Goal: Task Accomplishment & Management: Complete application form

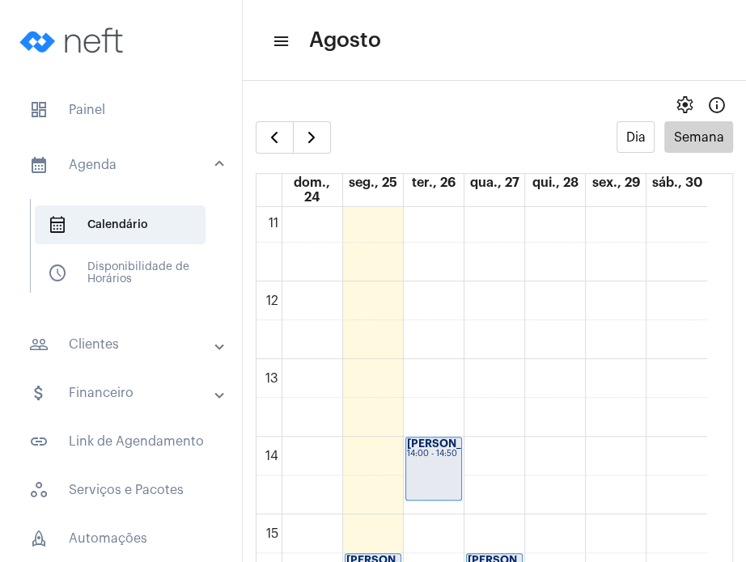
scroll to position [797, 0]
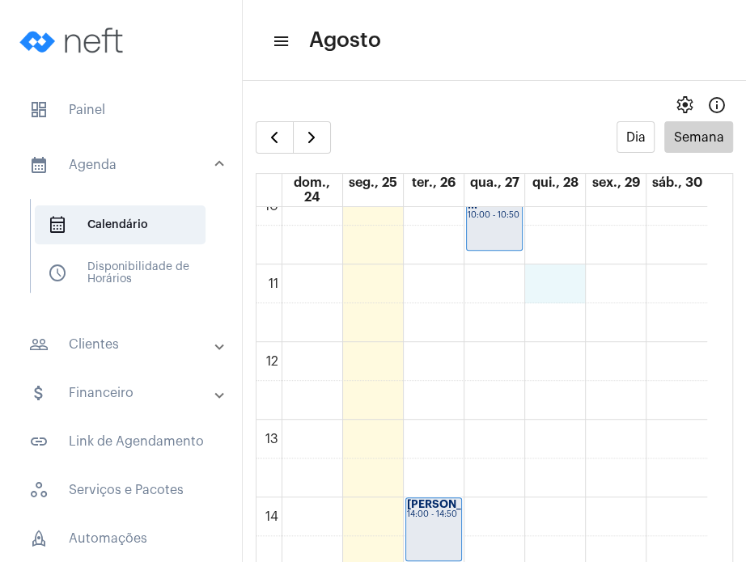
click at [560, 281] on div "00 01 02 03 04 05 06 07 08 09 10 11 12 13 14 15 16 17 18 19 20 21 22 23 [PERSON…" at bounding box center [481, 341] width 450 height 1863
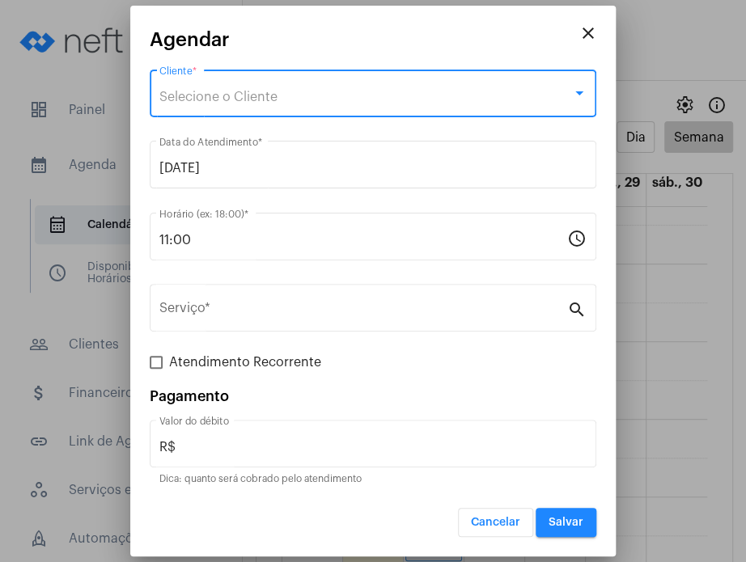
click at [354, 94] on div "Selecione o Cliente" at bounding box center [365, 97] width 412 height 15
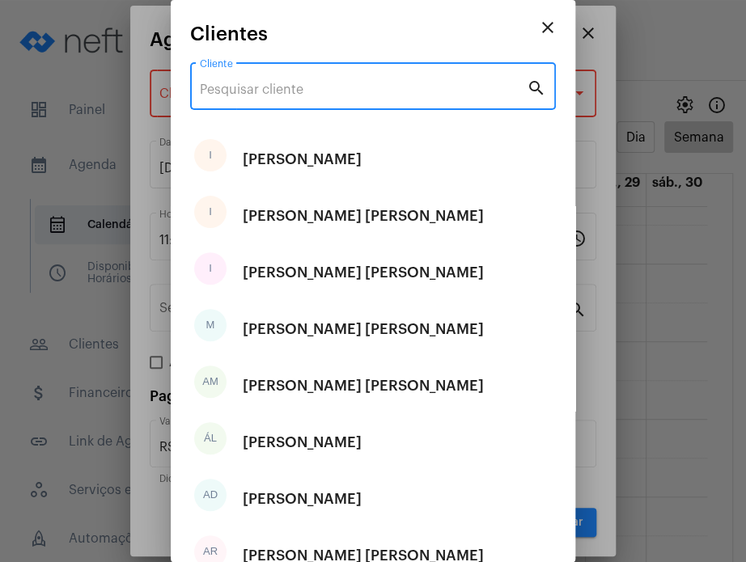
click at [354, 94] on input "Cliente" at bounding box center [363, 89] width 327 height 15
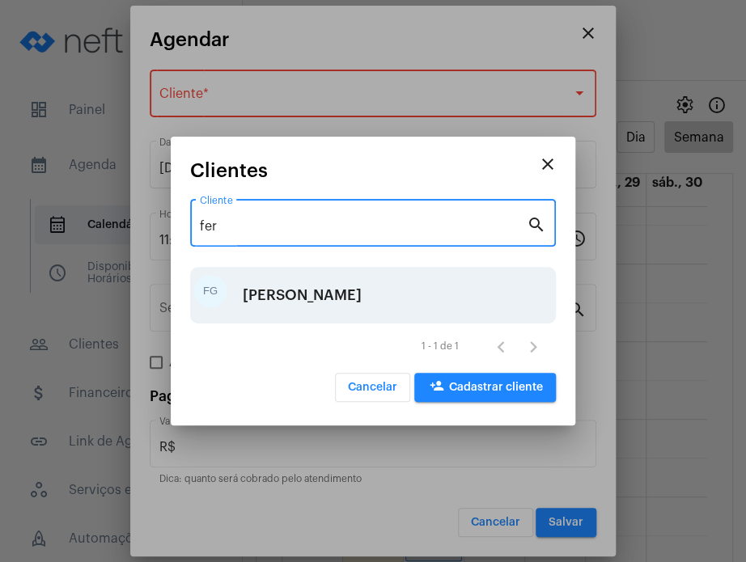
type input "fer"
click at [332, 288] on div "[PERSON_NAME]" at bounding box center [302, 295] width 119 height 49
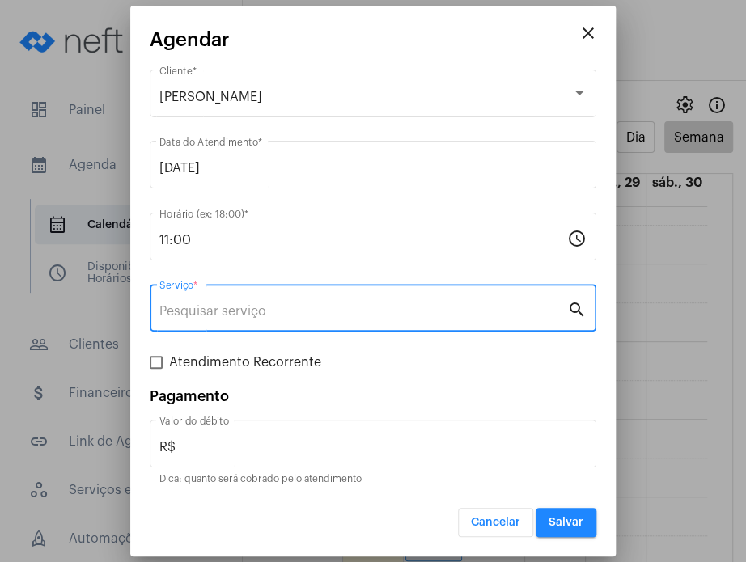
click at [327, 318] on input "Serviço *" at bounding box center [363, 311] width 408 height 15
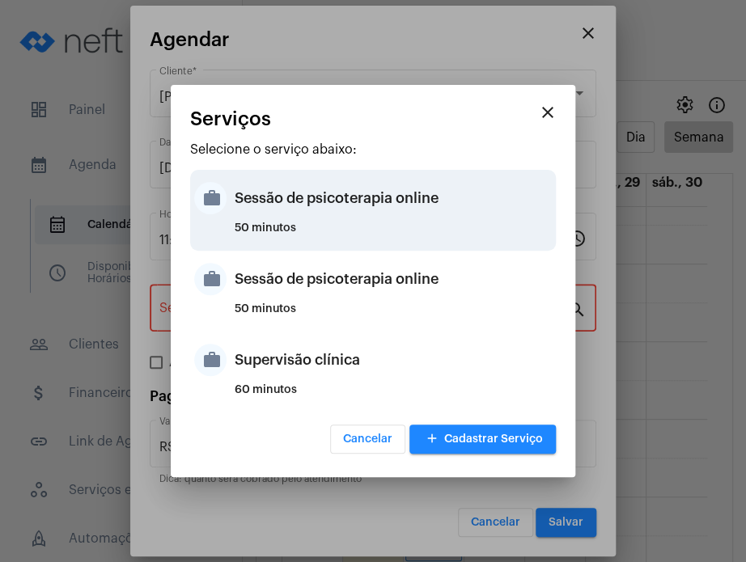
click at [334, 201] on div "Sessão de psicoterapia online" at bounding box center [393, 198] width 317 height 49
type input "Sessão de psicoterapia online"
type input "R$ 230"
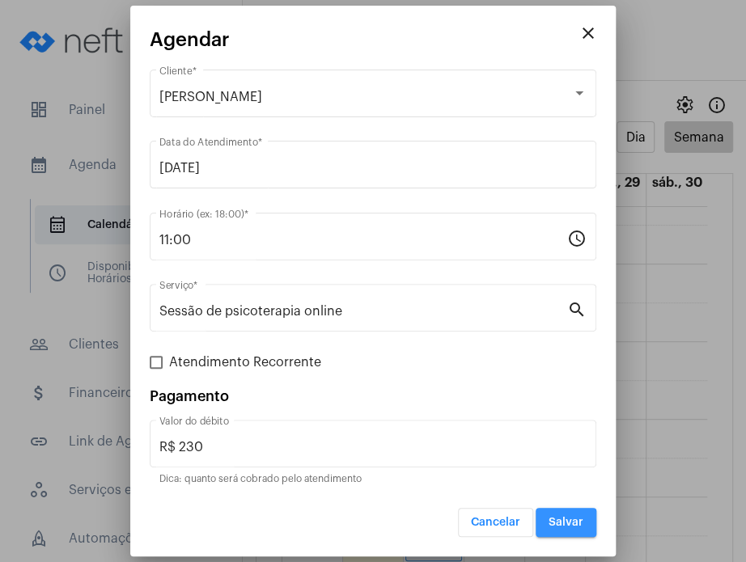
click at [560, 526] on span "Salvar" at bounding box center [565, 522] width 35 height 11
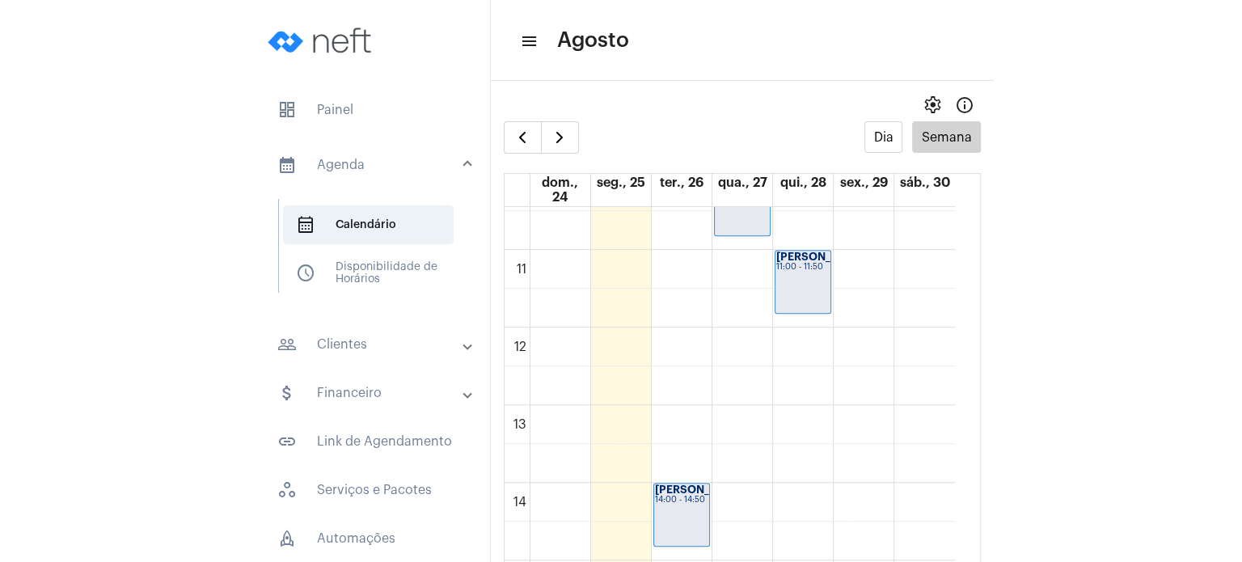
scroll to position [815, 0]
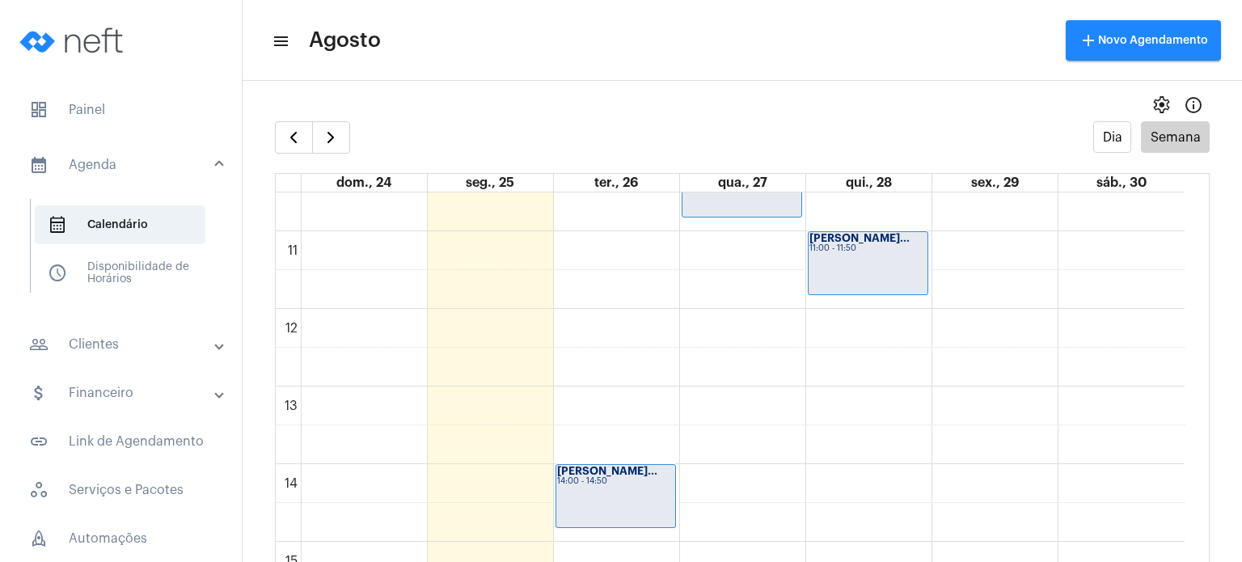
click at [120, 339] on mat-panel-title "people_outline Clientes" at bounding box center [122, 344] width 187 height 19
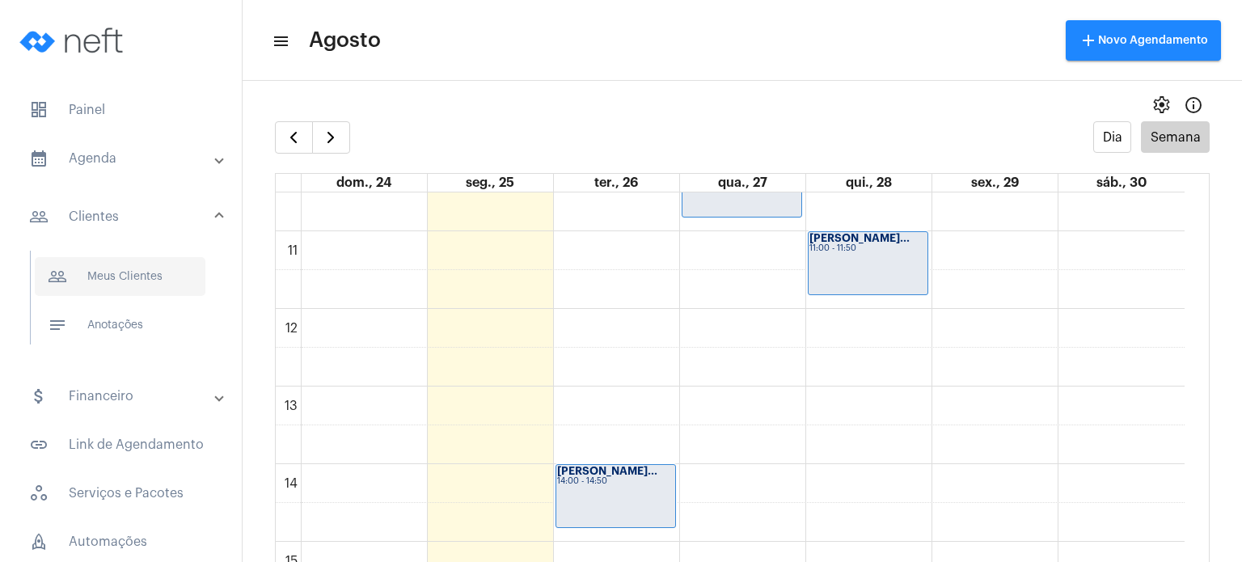
click at [137, 276] on span "people_outline Meus Clientes" at bounding box center [120, 276] width 171 height 39
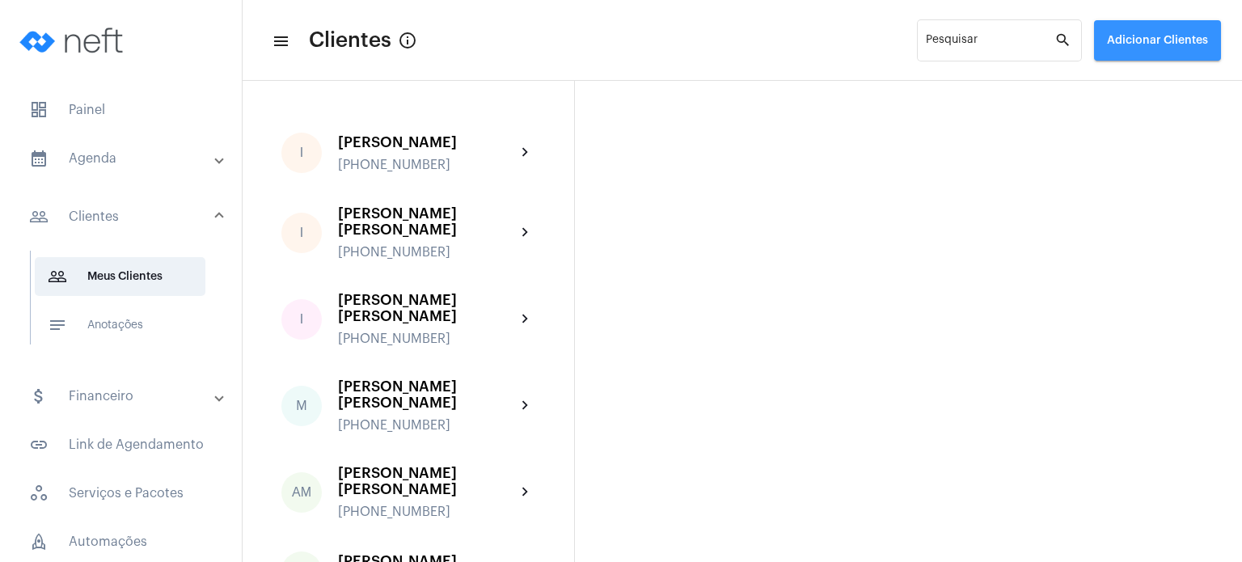
click at [745, 44] on span "Adicionar Clientes" at bounding box center [1157, 40] width 101 height 11
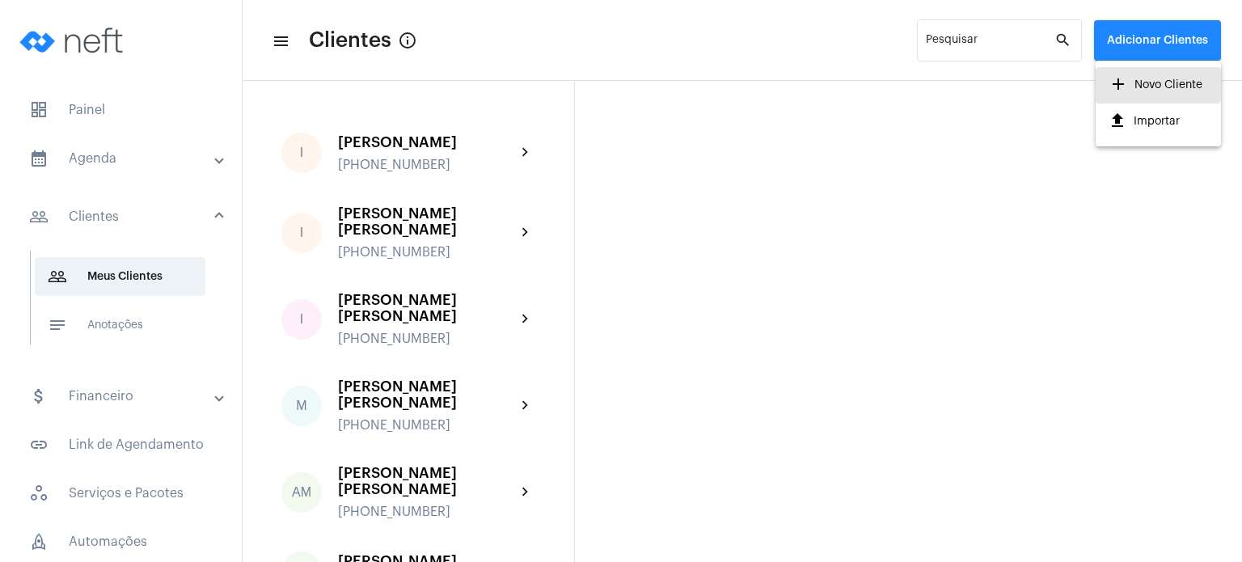
click at [745, 74] on span "add Novo Cliente" at bounding box center [1156, 84] width 94 height 29
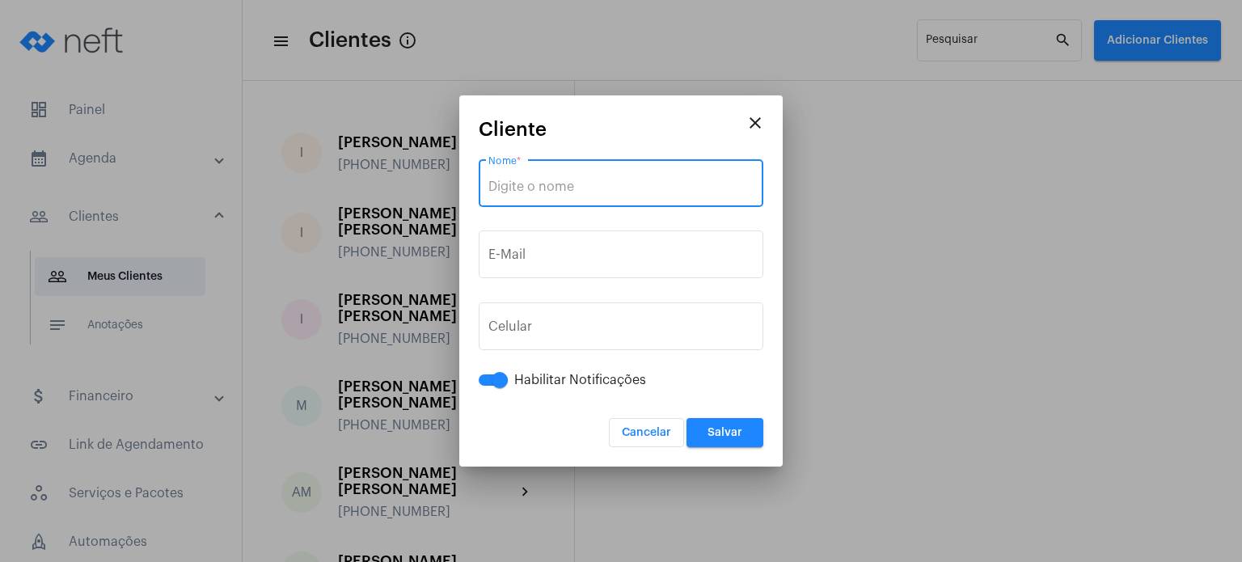
click at [573, 188] on input "Nome *" at bounding box center [620, 187] width 265 height 15
drag, startPoint x: 573, startPoint y: 188, endPoint x: 516, endPoint y: 192, distance: 56.8
click at [516, 192] on input "Nome *" at bounding box center [620, 187] width 265 height 15
paste input "[PERSON_NAME]"
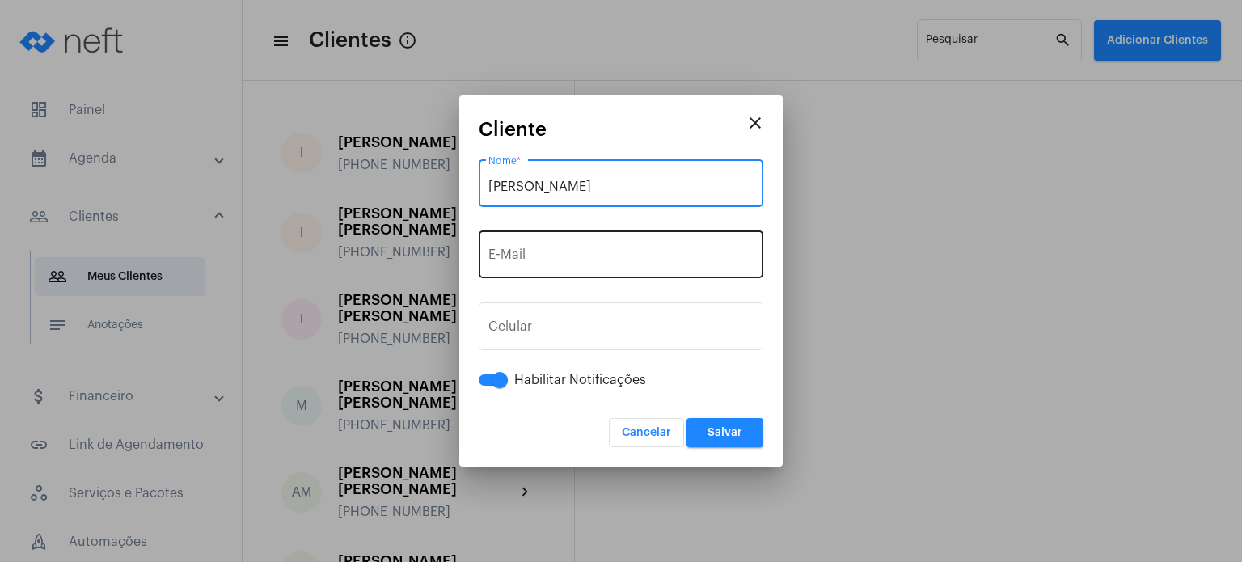
type input "[PERSON_NAME]"
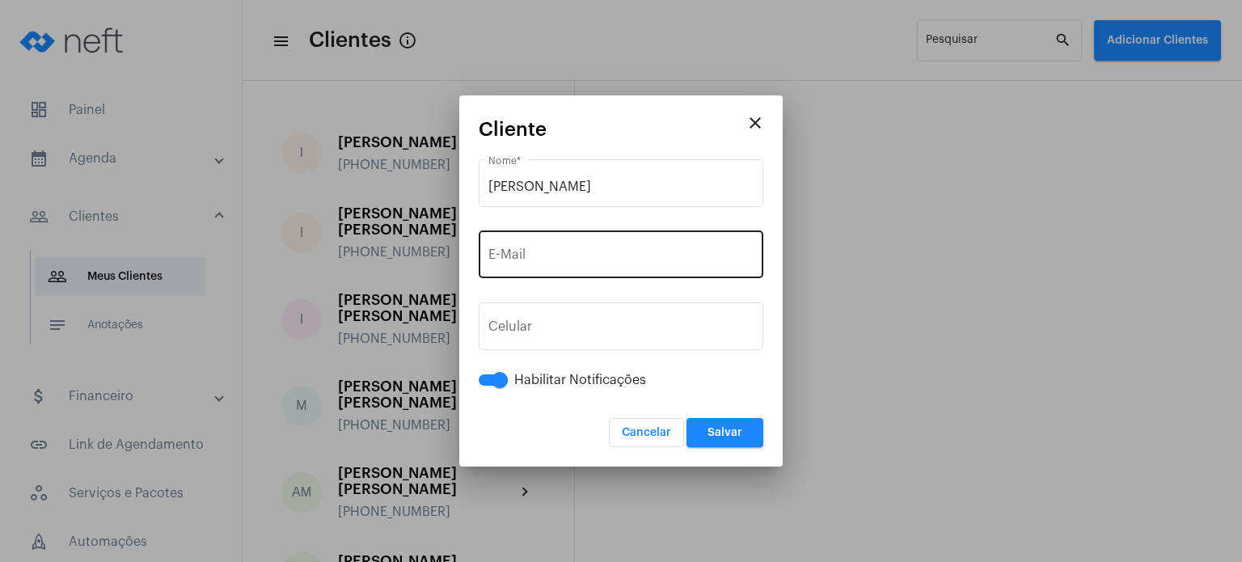
click at [577, 248] on div "E-Mail" at bounding box center [620, 252] width 265 height 51
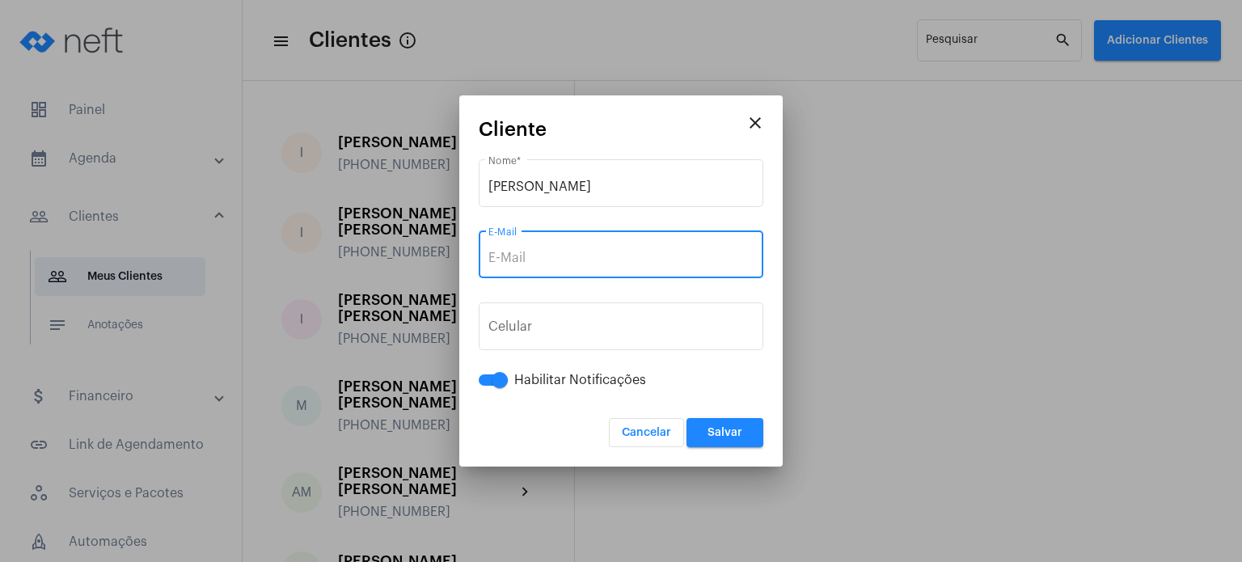
paste input "[EMAIL_ADDRESS][DOMAIN_NAME]"
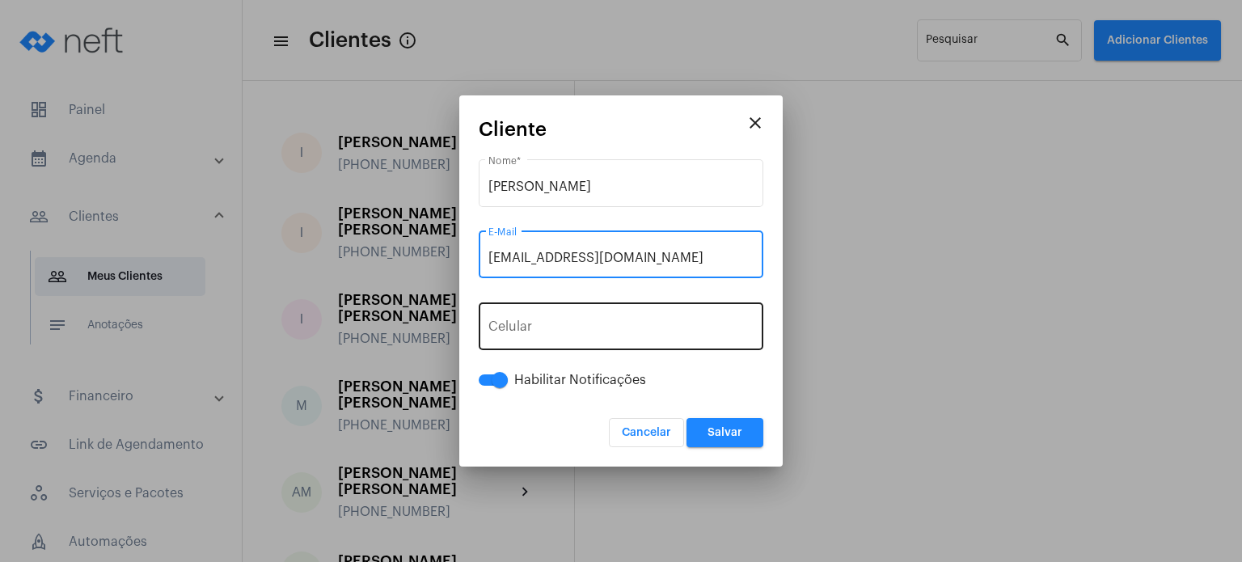
type input "[EMAIL_ADDRESS][DOMAIN_NAME]"
click at [590, 336] on input "tel" at bounding box center [620, 330] width 265 height 15
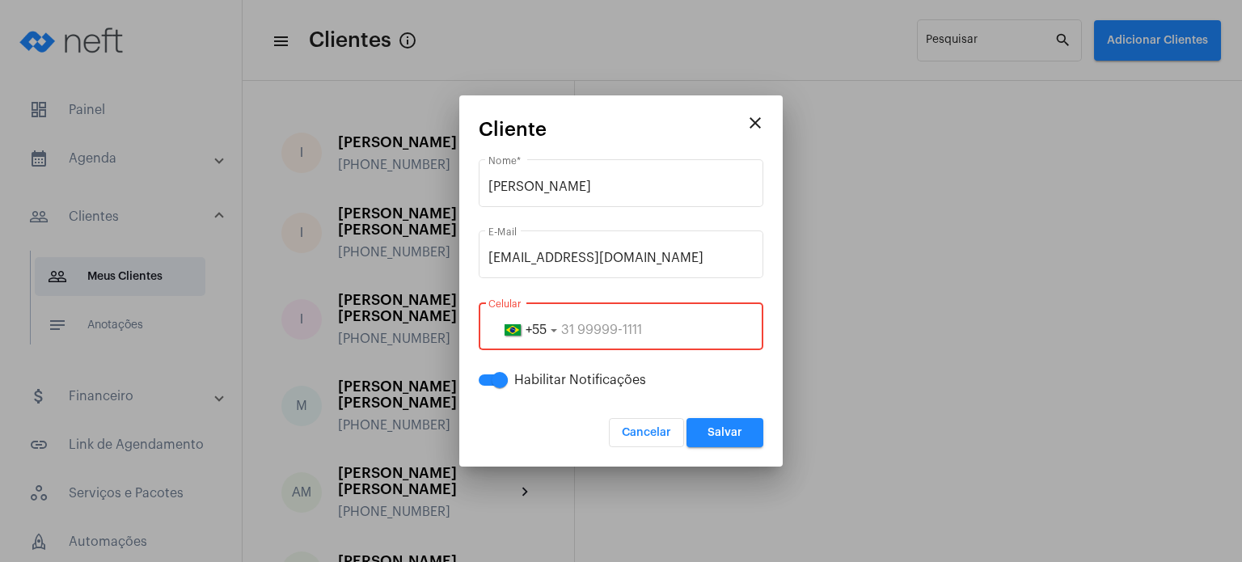
paste input "98999692344"
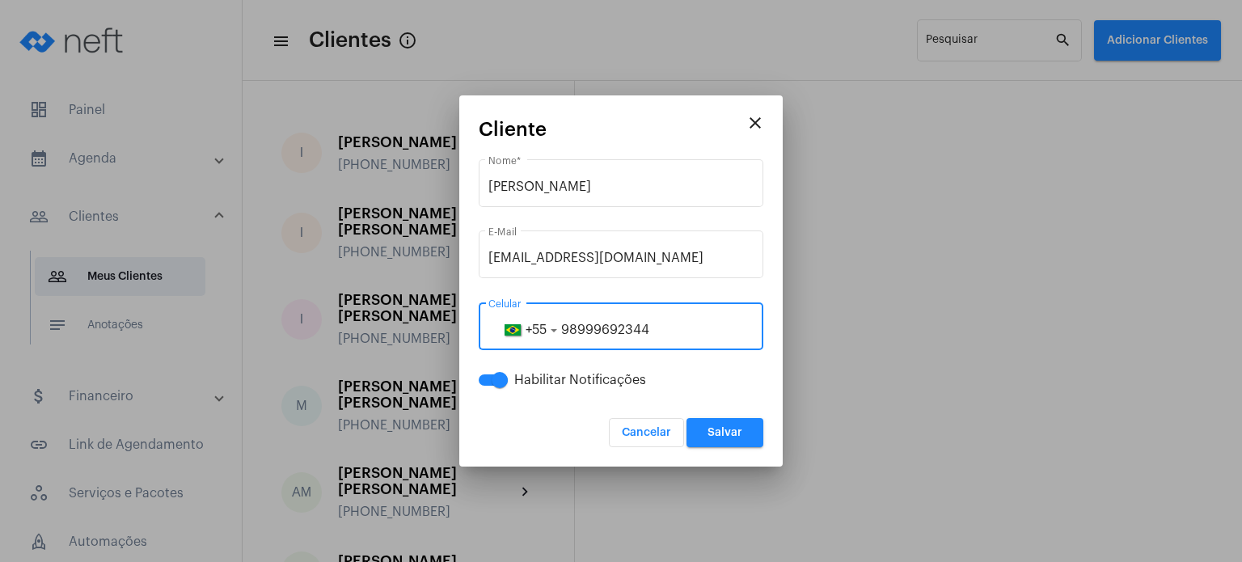
type input "98999692344"
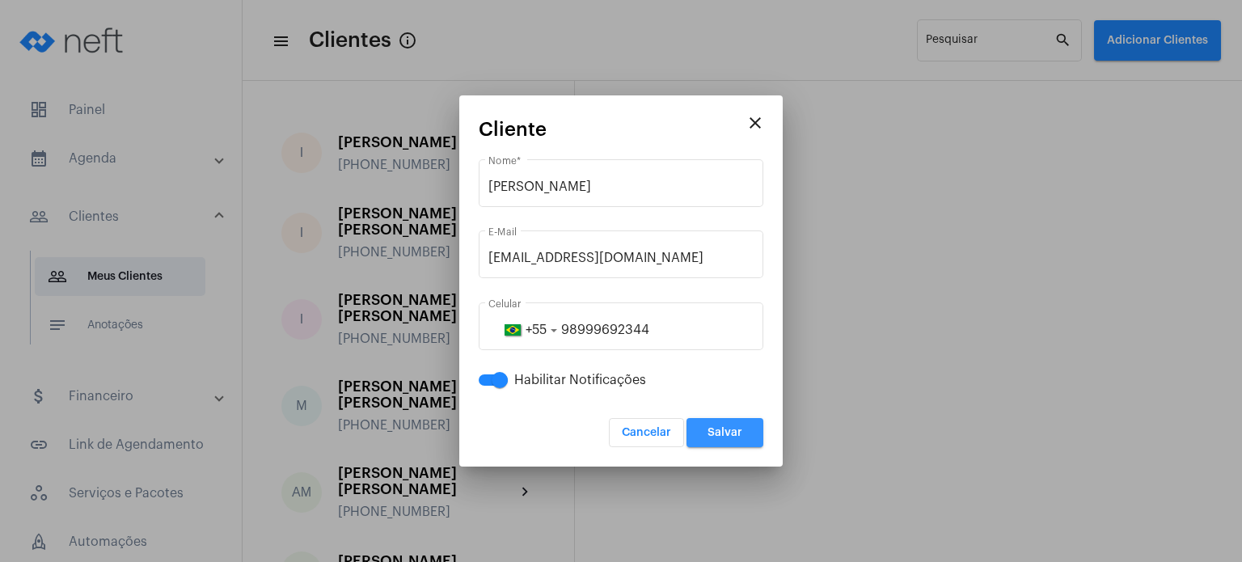
click at [712, 433] on span "Salvar" at bounding box center [725, 432] width 35 height 11
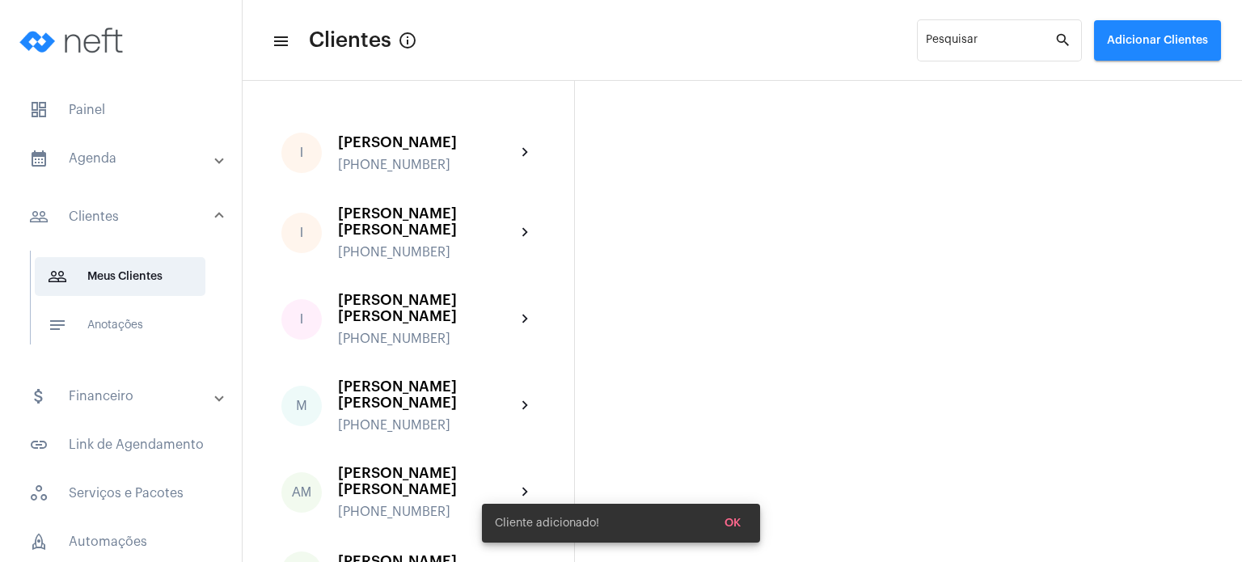
click at [131, 164] on mat-panel-title "calendar_month_outlined Agenda" at bounding box center [122, 158] width 187 height 19
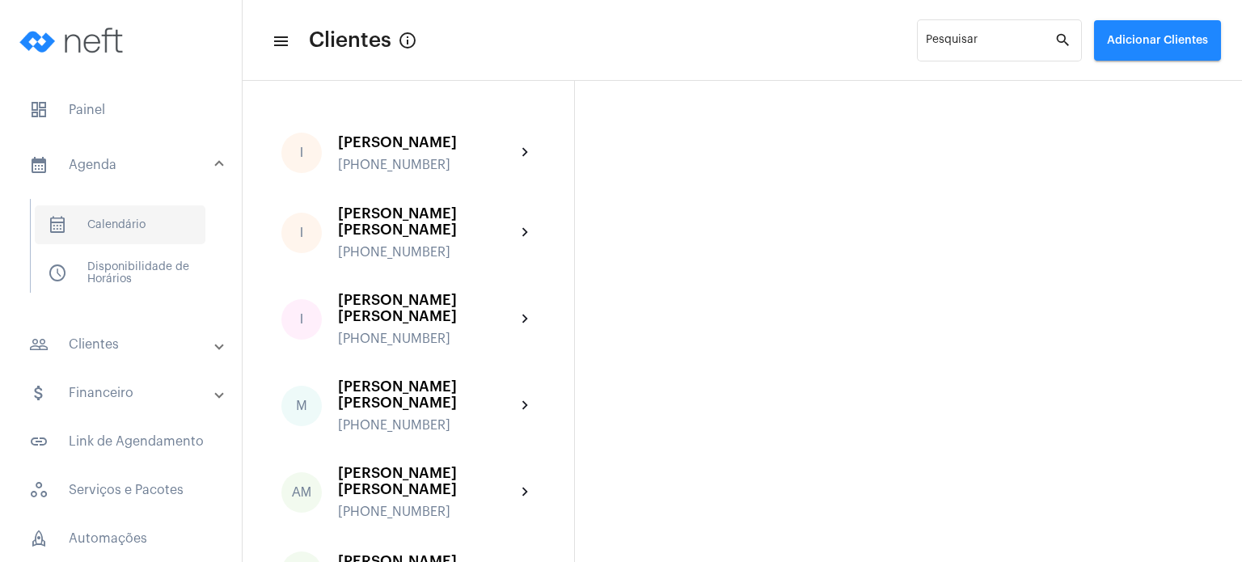
click at [129, 222] on span "calendar_month_outlined Calendário" at bounding box center [120, 224] width 171 height 39
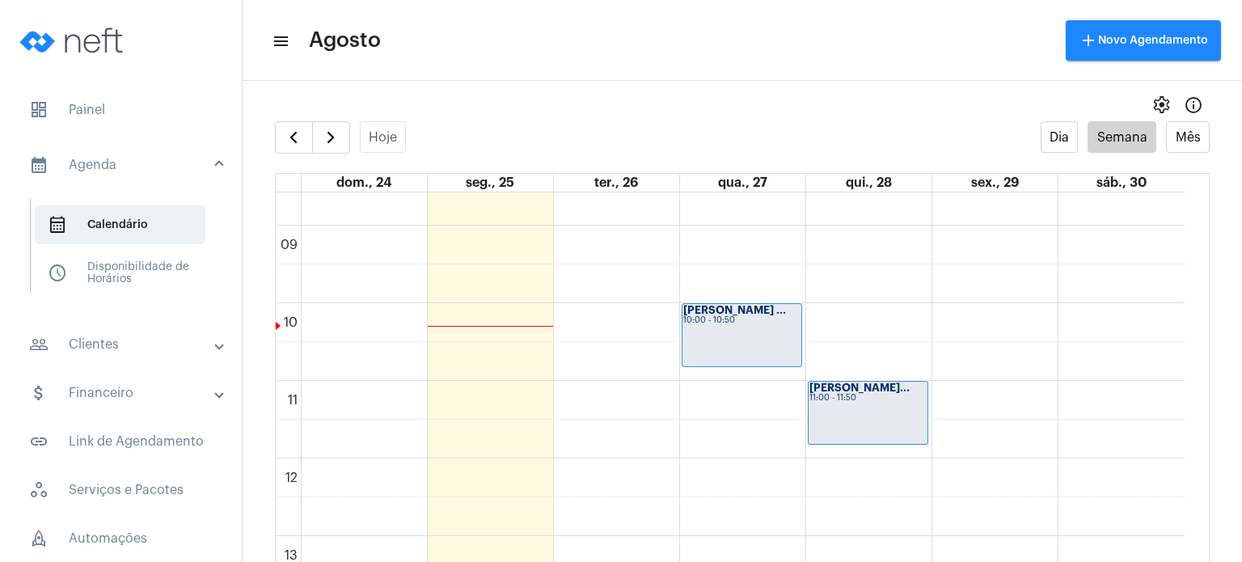
scroll to position [669, 0]
click at [330, 132] on span "button" at bounding box center [330, 137] width 19 height 19
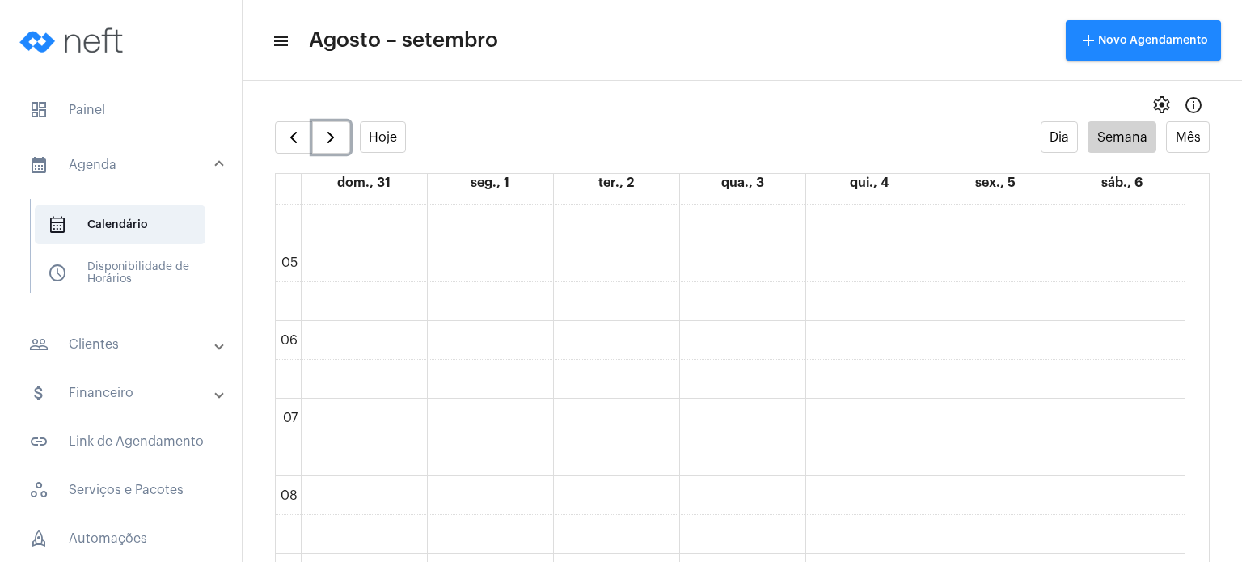
scroll to position [353, 0]
click at [302, 135] on span "button" at bounding box center [293, 137] width 19 height 19
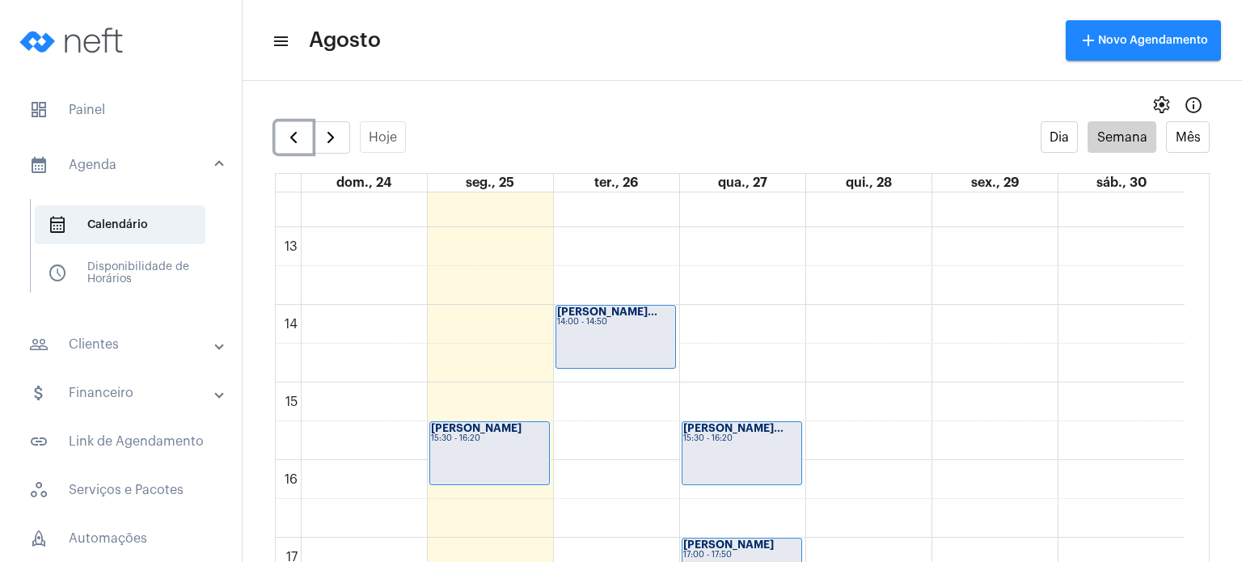
scroll to position [971, 0]
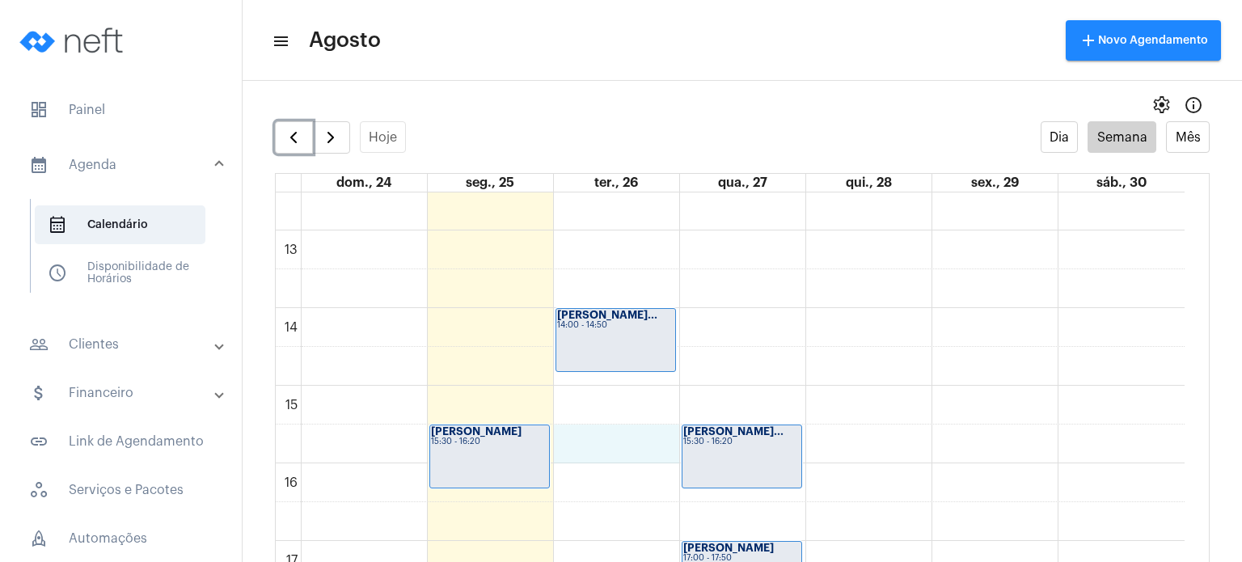
click at [583, 433] on div "00 01 02 03 04 05 06 07 08 09 10 11 12 13 14 15 16 17 18 19 20 21 22 23 [PERSON…" at bounding box center [730, 152] width 909 height 1863
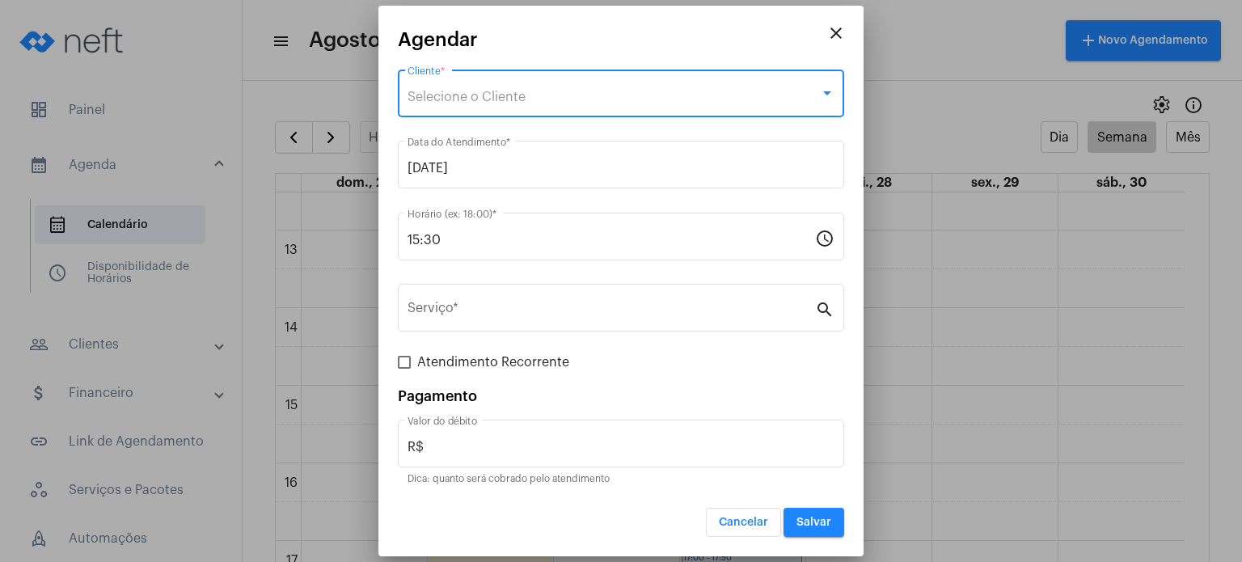
click at [514, 103] on span "Selecione o Cliente" at bounding box center [467, 97] width 118 height 13
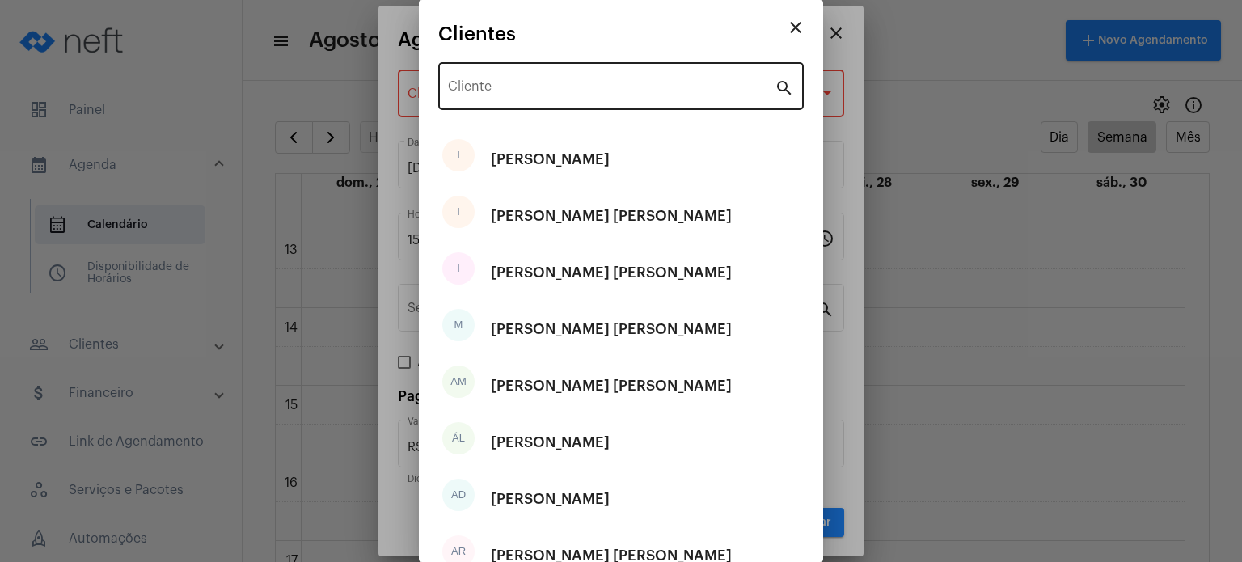
click at [514, 98] on div "Cliente" at bounding box center [611, 84] width 327 height 51
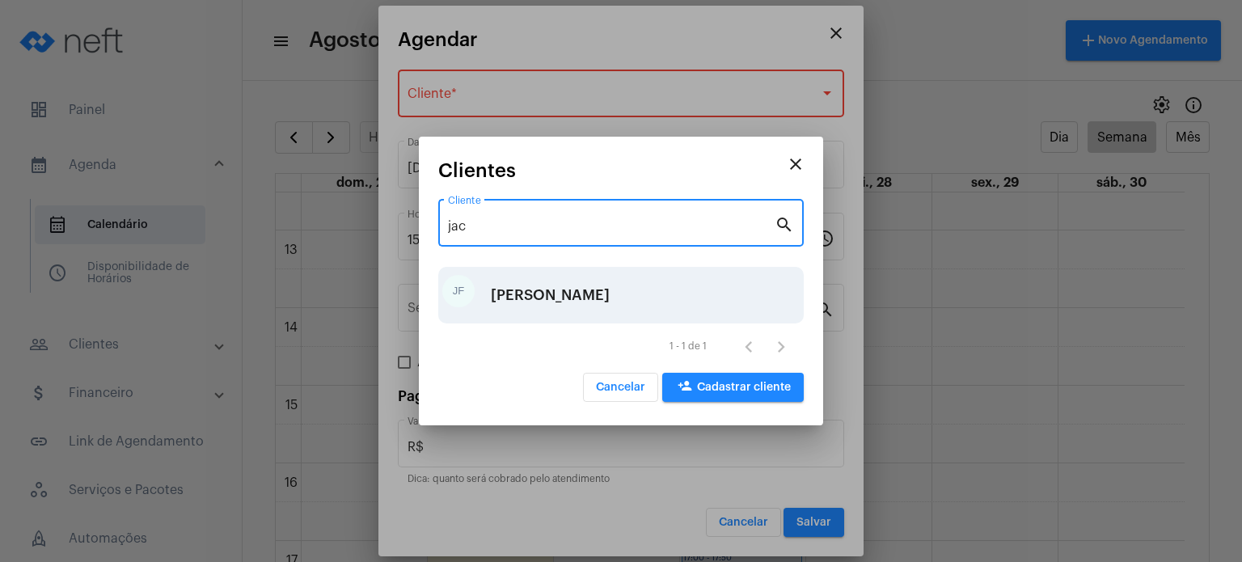
type input "jac"
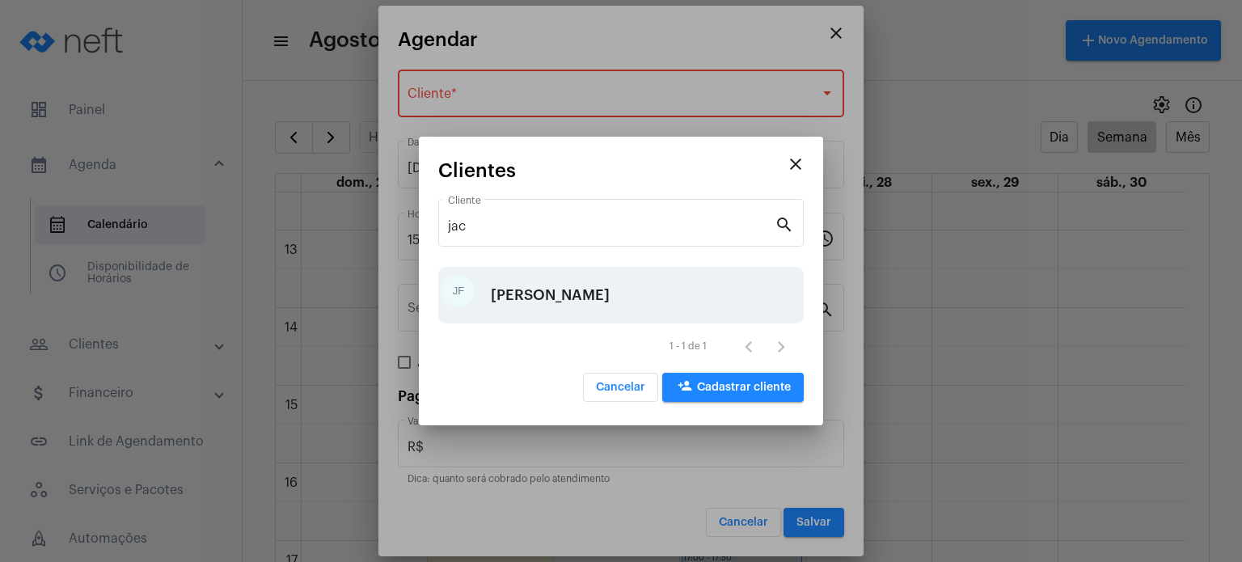
click at [566, 301] on div "[PERSON_NAME]" at bounding box center [550, 295] width 119 height 49
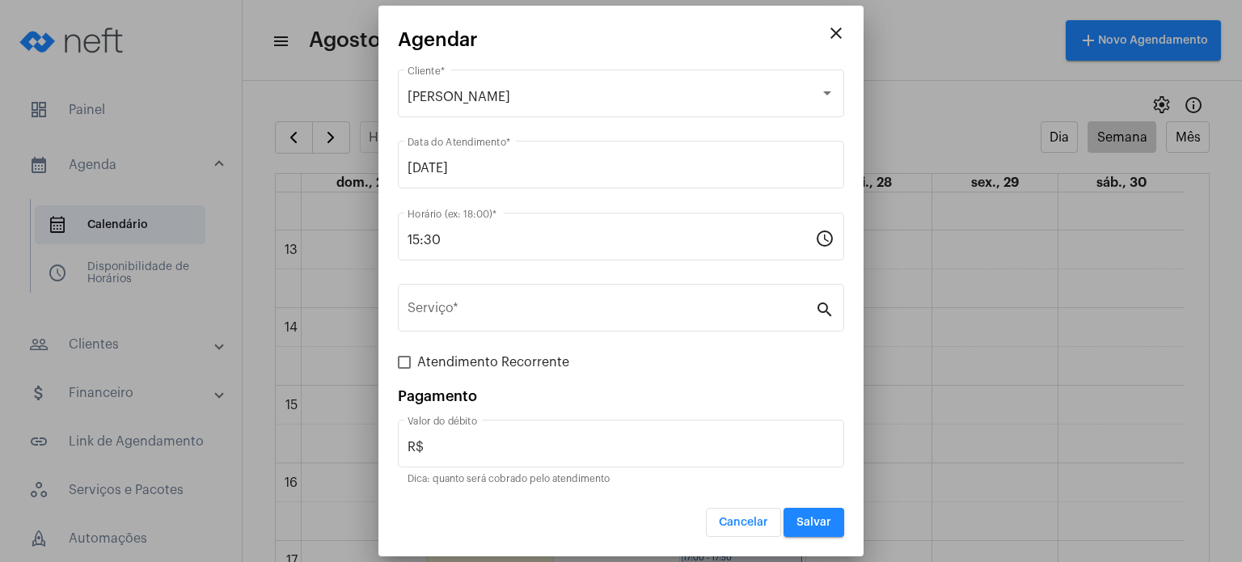
click at [566, 301] on div "Serviço *" at bounding box center [612, 306] width 408 height 51
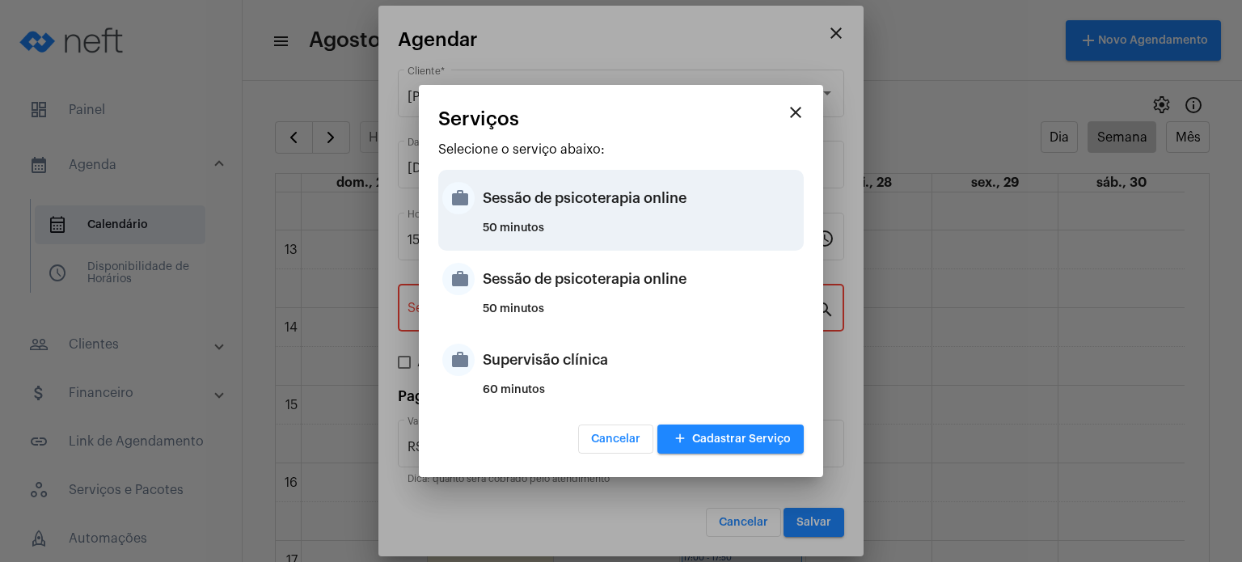
click at [581, 222] on div "50 minutos" at bounding box center [641, 234] width 317 height 24
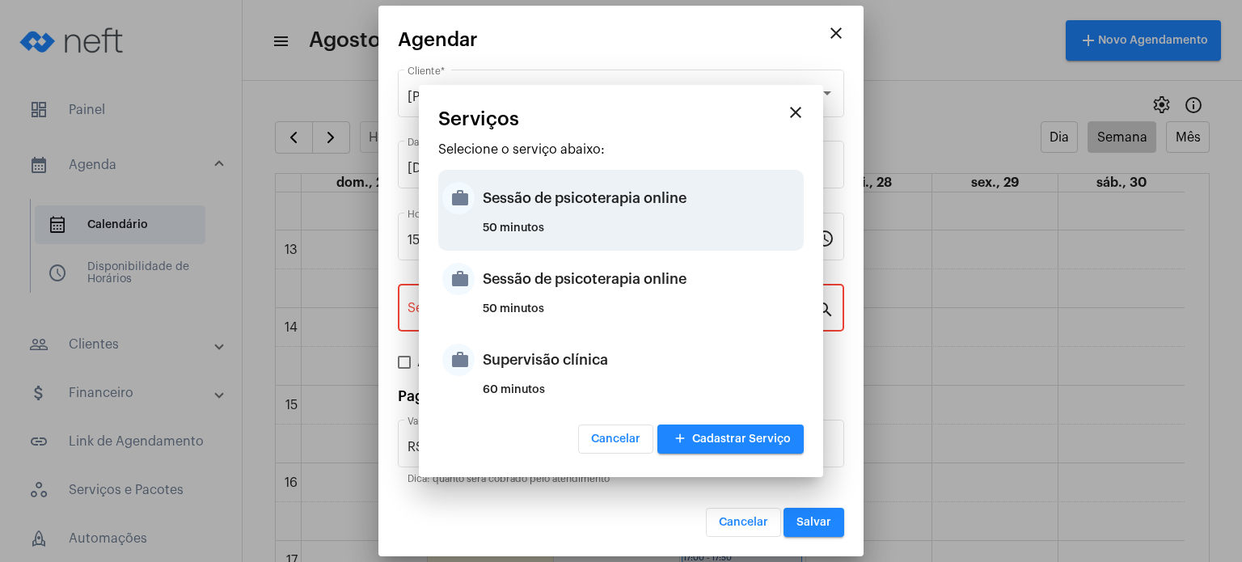
type input "Sessão de psicoterapia online"
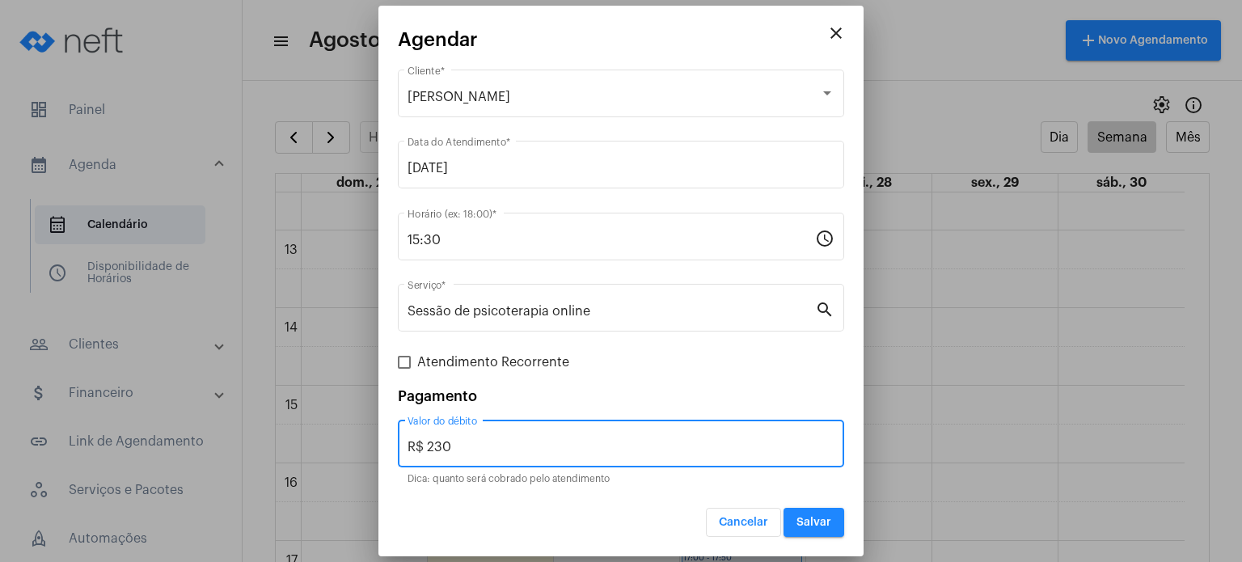
click at [514, 446] on input "R$ 230" at bounding box center [621, 447] width 427 height 15
type input "R$ 200"
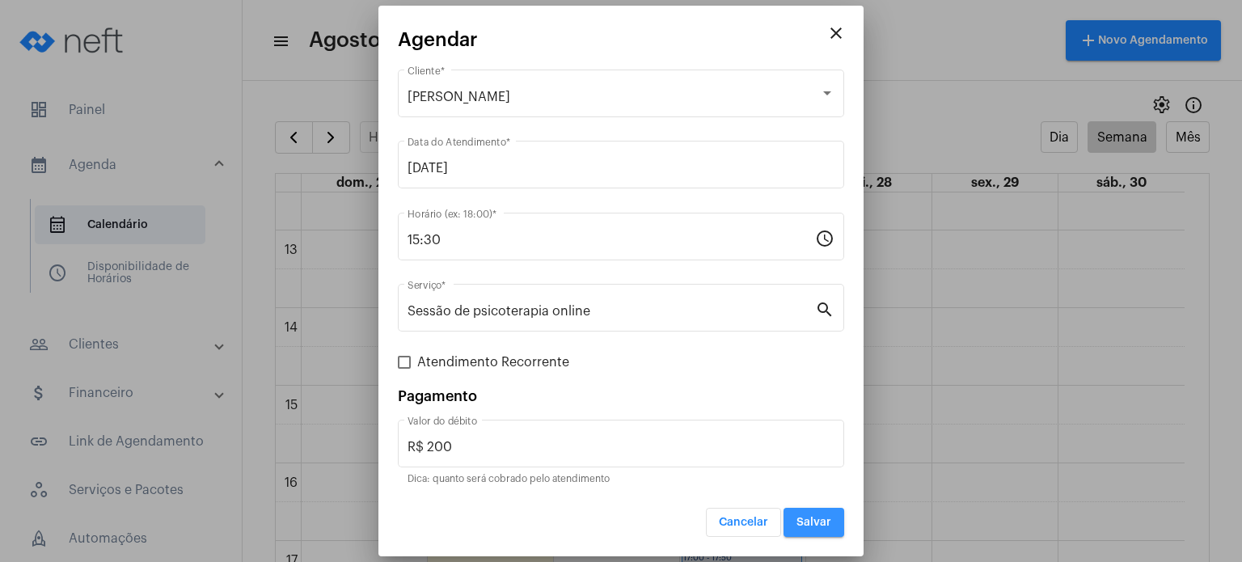
click at [745, 517] on span "Salvar" at bounding box center [814, 522] width 35 height 11
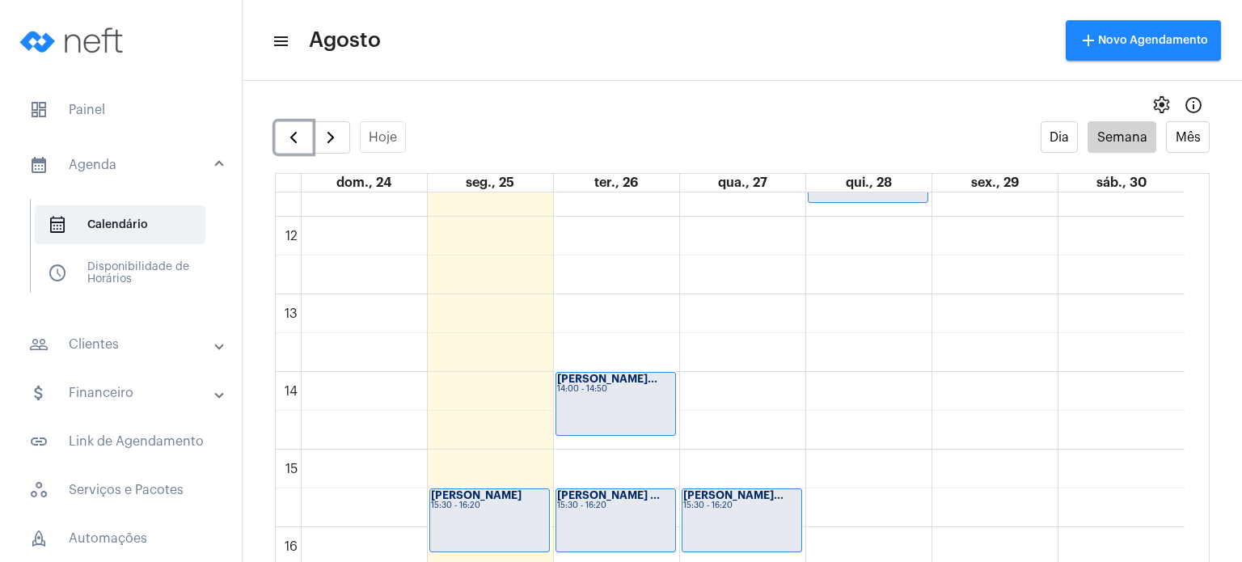
scroll to position [927, 0]
